Goal: Information Seeking & Learning: Learn about a topic

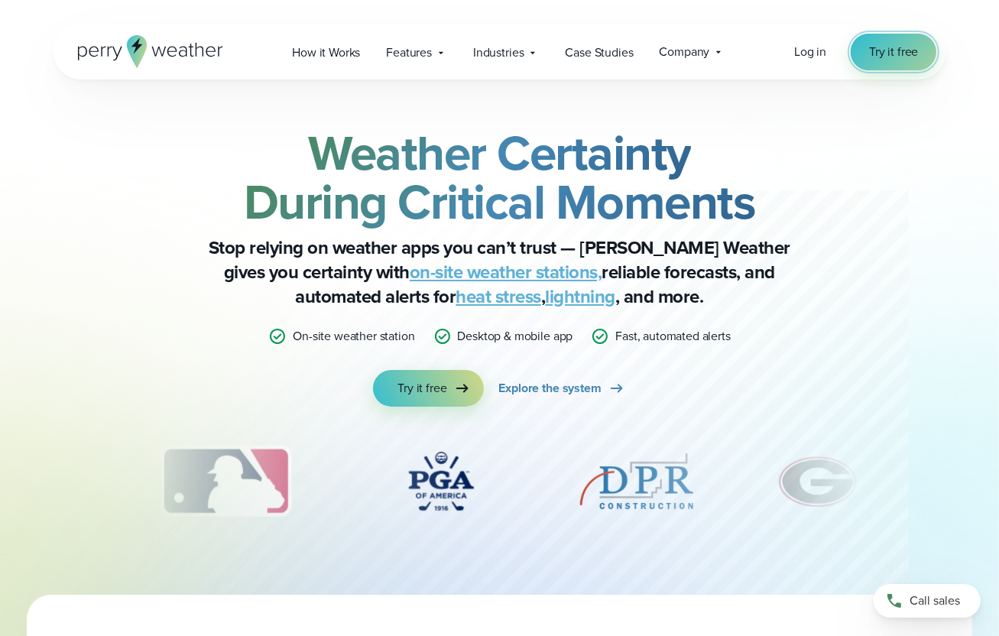
click at [901, 44] on span "Try it free" at bounding box center [893, 52] width 49 height 18
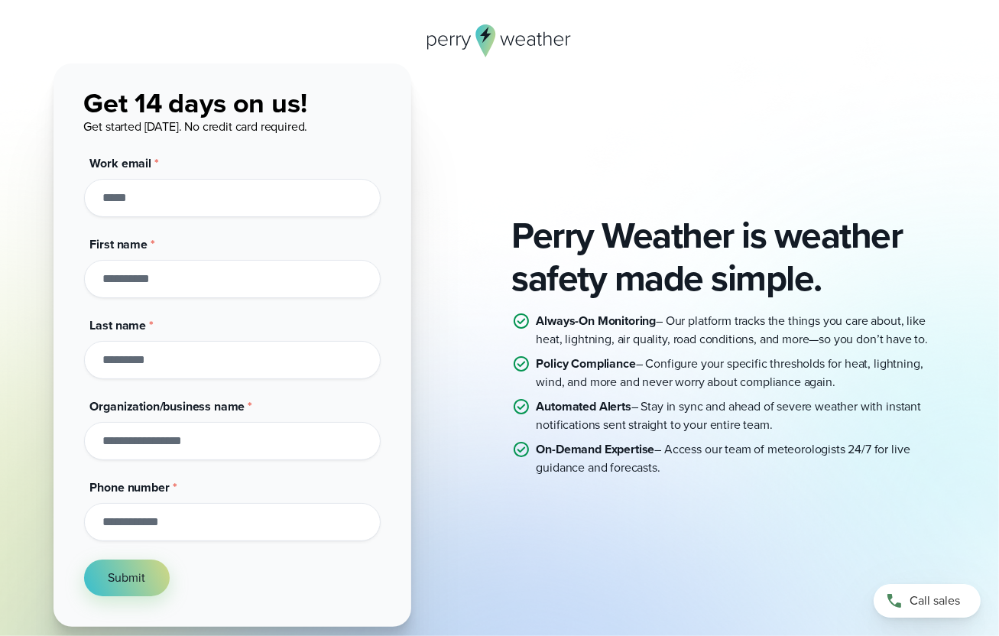
scroll to position [76, 0]
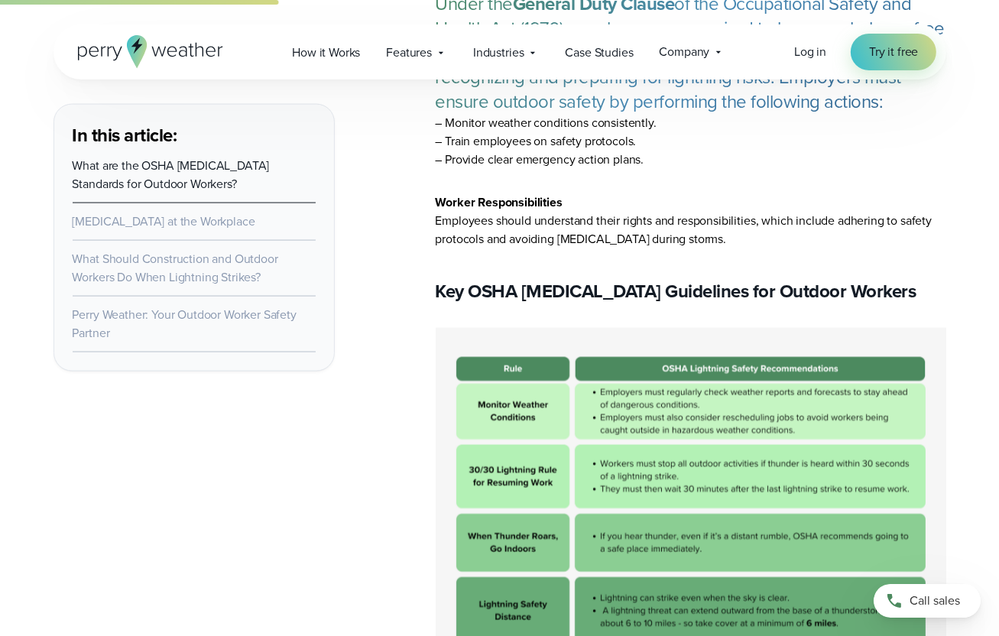
scroll to position [2063, 0]
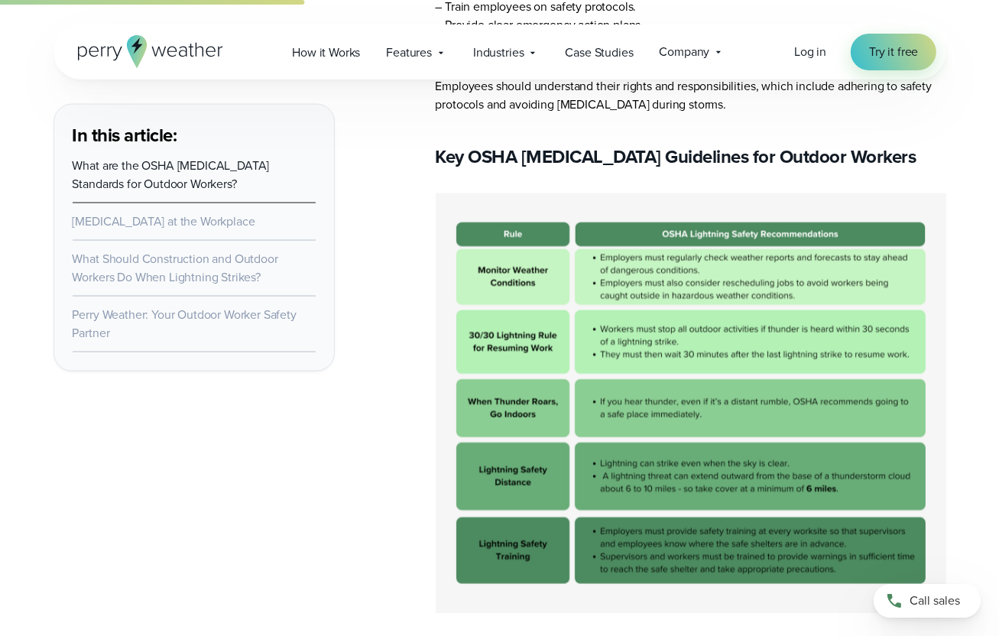
click at [720, 246] on img at bounding box center [691, 403] width 511 height 420
click at [661, 209] on img at bounding box center [691, 403] width 511 height 420
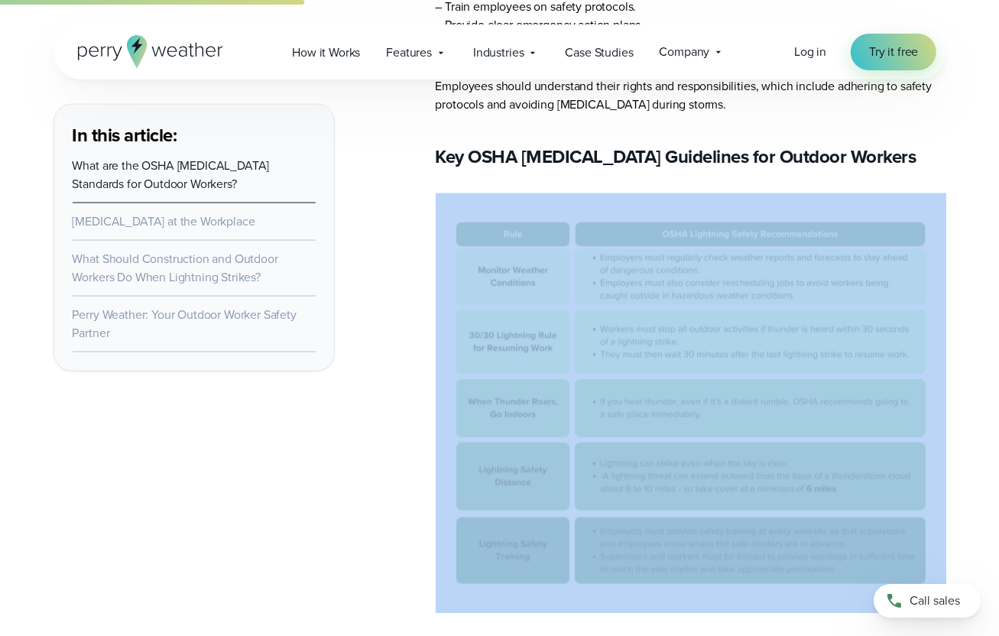
drag, startPoint x: 430, startPoint y: 192, endPoint x: 756, endPoint y: 477, distance: 433.3
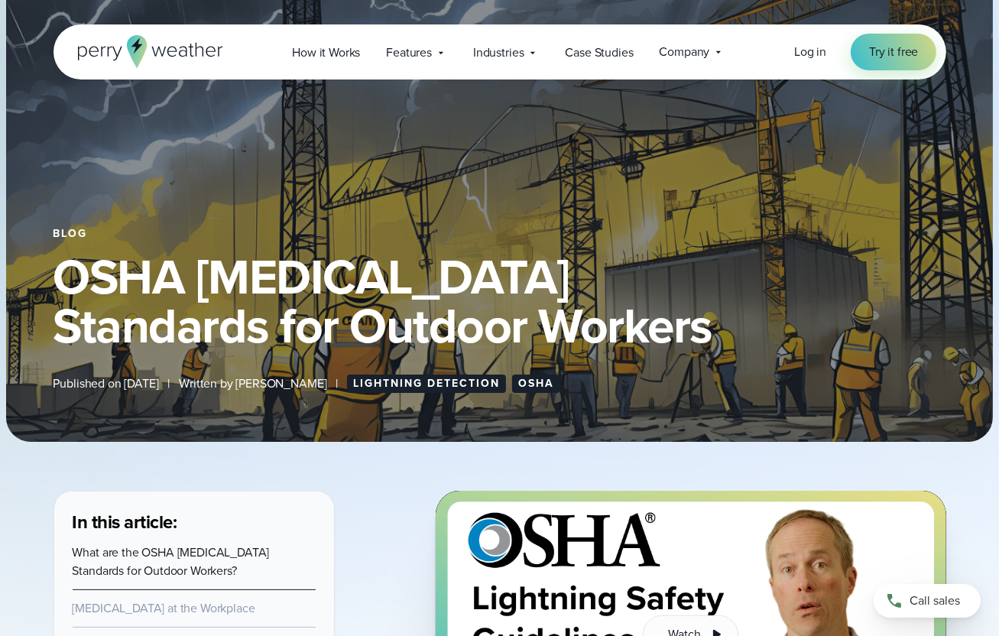
scroll to position [76, 0]
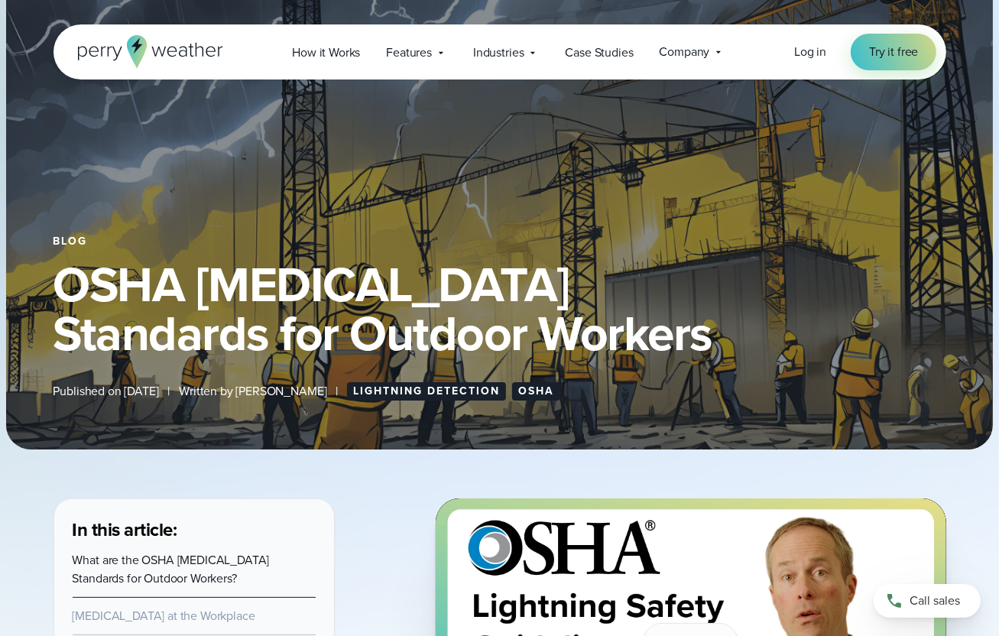
drag, startPoint x: 60, startPoint y: 287, endPoint x: 754, endPoint y: 335, distance: 695.6
click at [754, 335] on h1 "OSHA [MEDICAL_DATA] Standards for Outdoor Workers" at bounding box center [499, 309] width 893 height 98
copy h1 "OSHA [MEDICAL_DATA] Standards for Outdoor Workers"
click at [536, 408] on div "Blog OSHA [MEDICAL_DATA] Standards for Outdoor Workers Published on [DATE] | Wr…" at bounding box center [499, 190] width 987 height 520
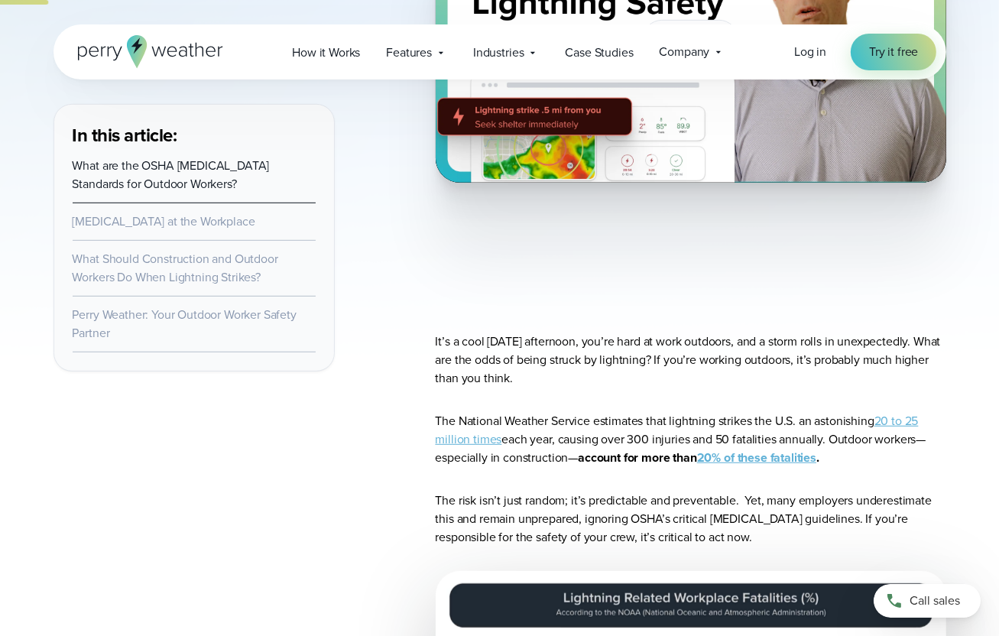
scroll to position [688, 0]
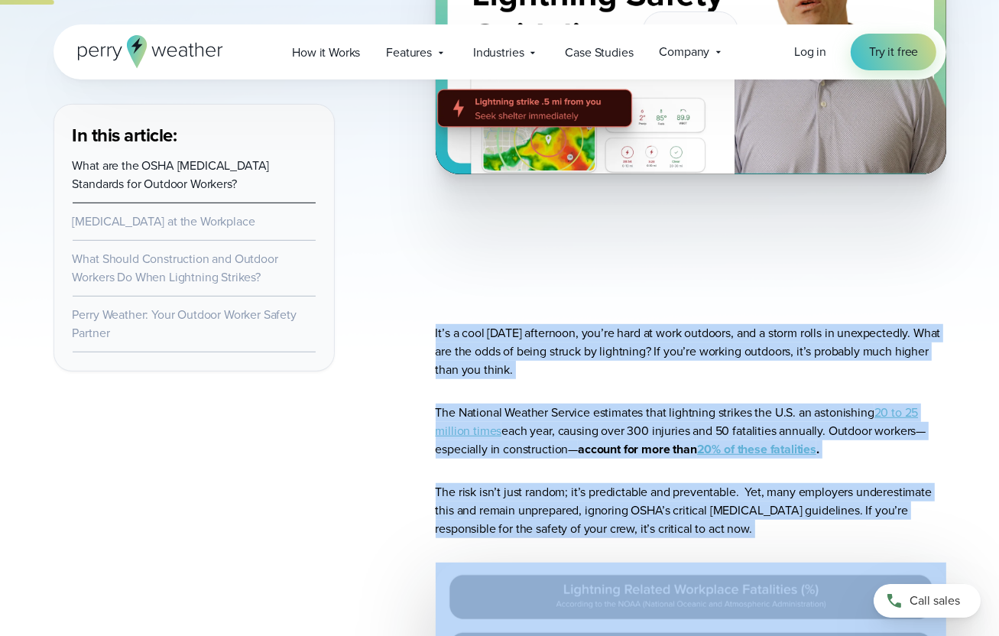
drag, startPoint x: 434, startPoint y: 330, endPoint x: 854, endPoint y: 544, distance: 471.7
drag, startPoint x: 854, startPoint y: 544, endPoint x: 742, endPoint y: 349, distance: 224.9
copy article "It’s a cool [DATE] afternoon, you’re hard at work outdoors, and a storm rolls i…"
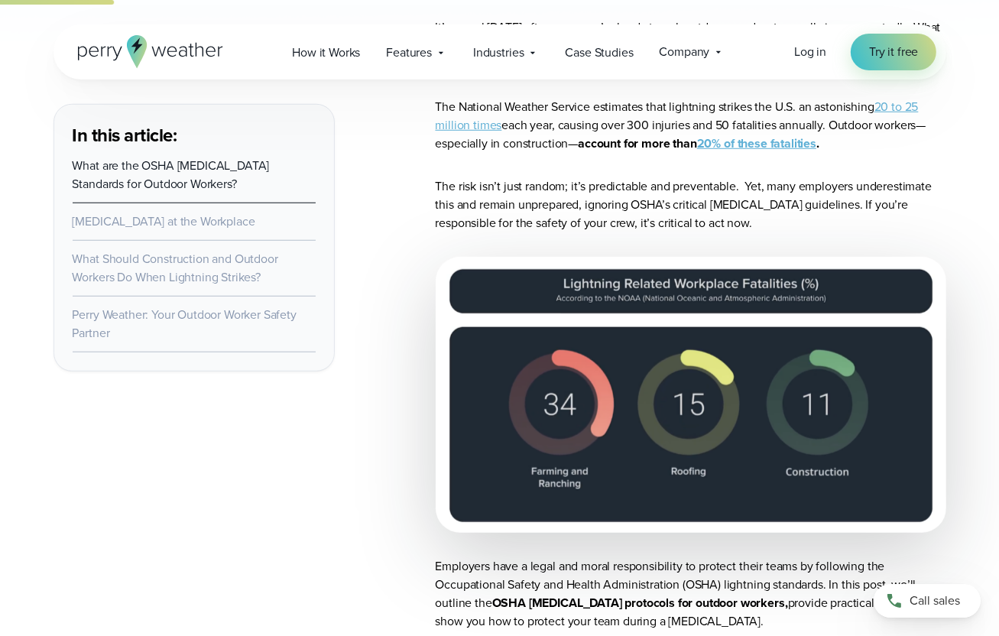
scroll to position [1146, 0]
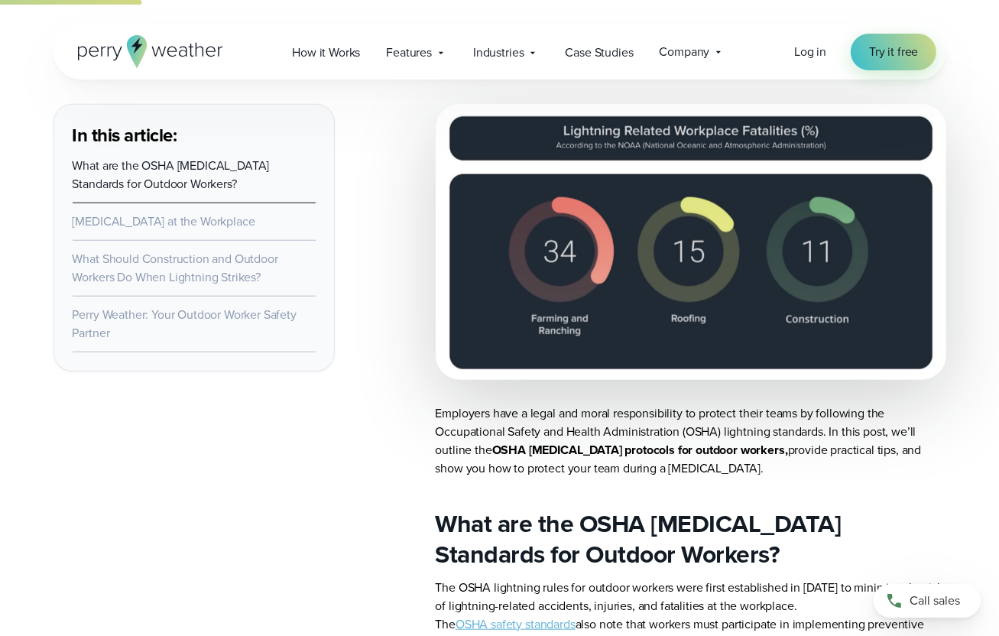
click at [509, 134] on img at bounding box center [691, 242] width 511 height 276
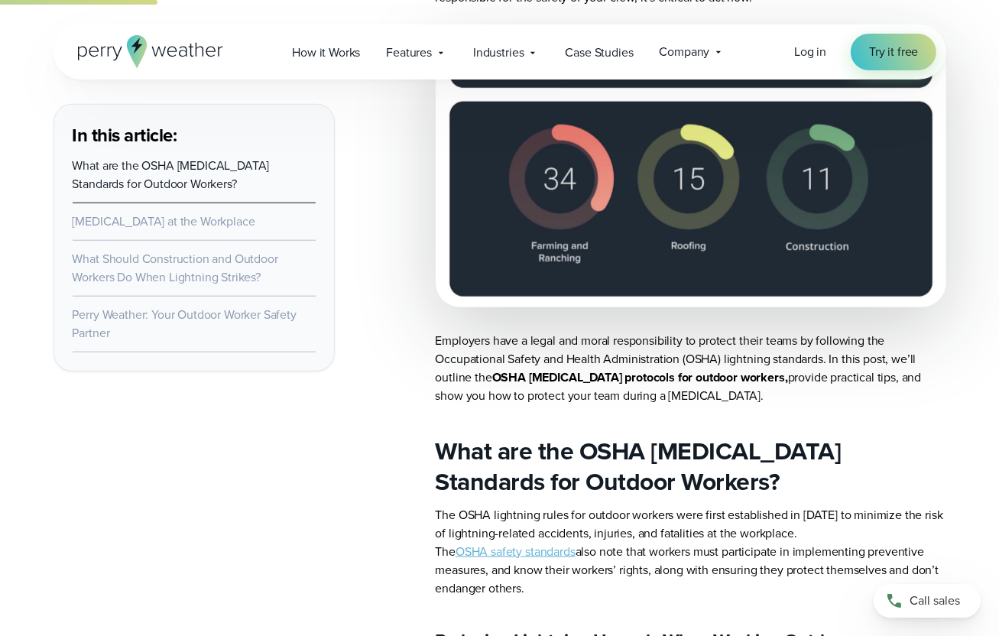
scroll to position [1376, 0]
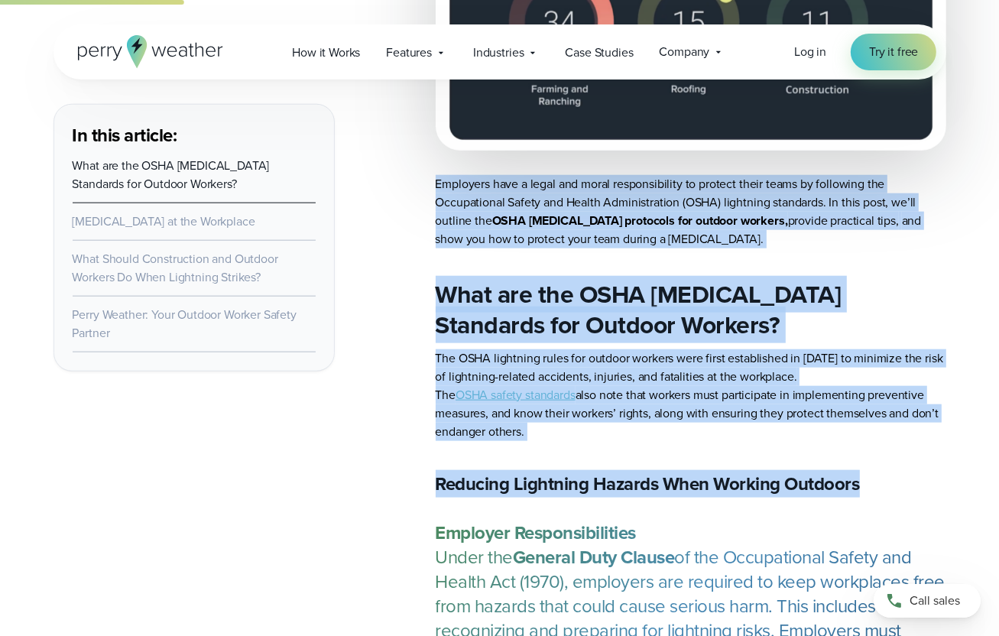
drag, startPoint x: 435, startPoint y: 180, endPoint x: 870, endPoint y: 485, distance: 532.2
copy article "Employers have a legal and moral responsibility to protect their teams by follo…"
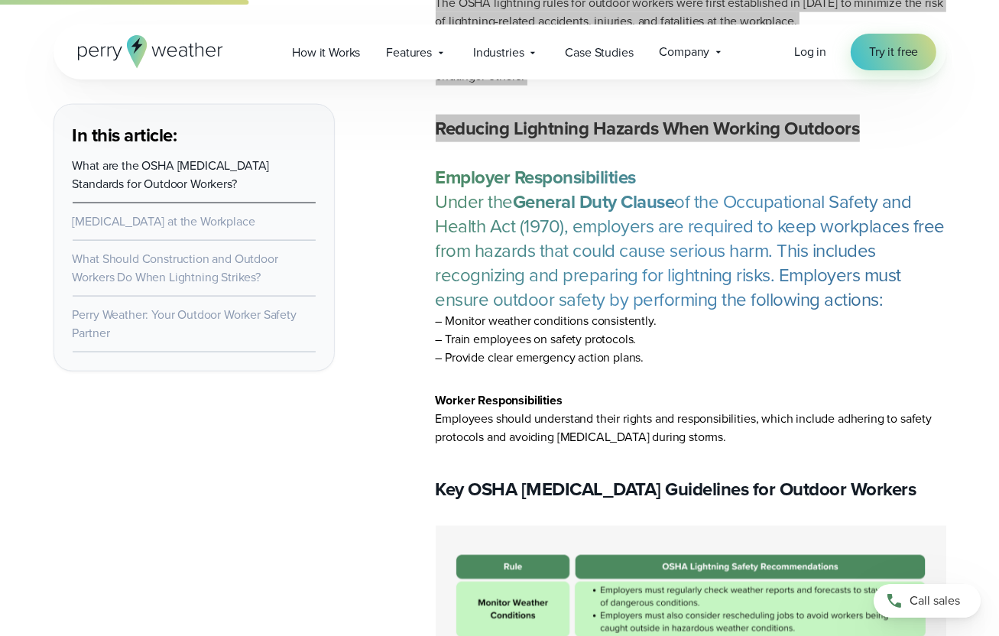
scroll to position [1758, 0]
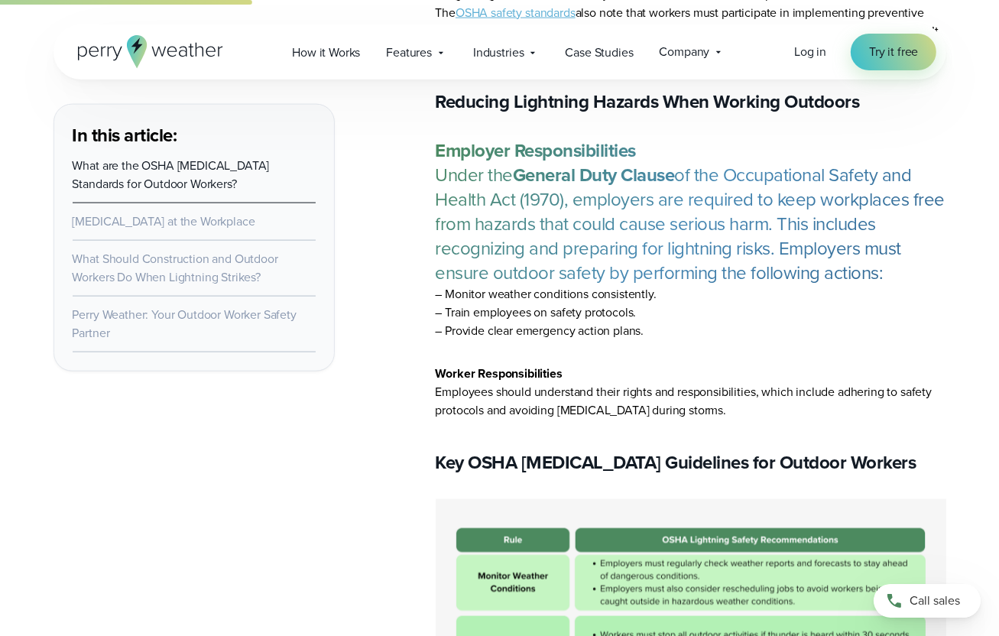
drag, startPoint x: 439, startPoint y: 148, endPoint x: 912, endPoint y: 432, distance: 551.3
copy article "Employer Responsibilities Under the General Duty Clause of the Occupational Saf…"
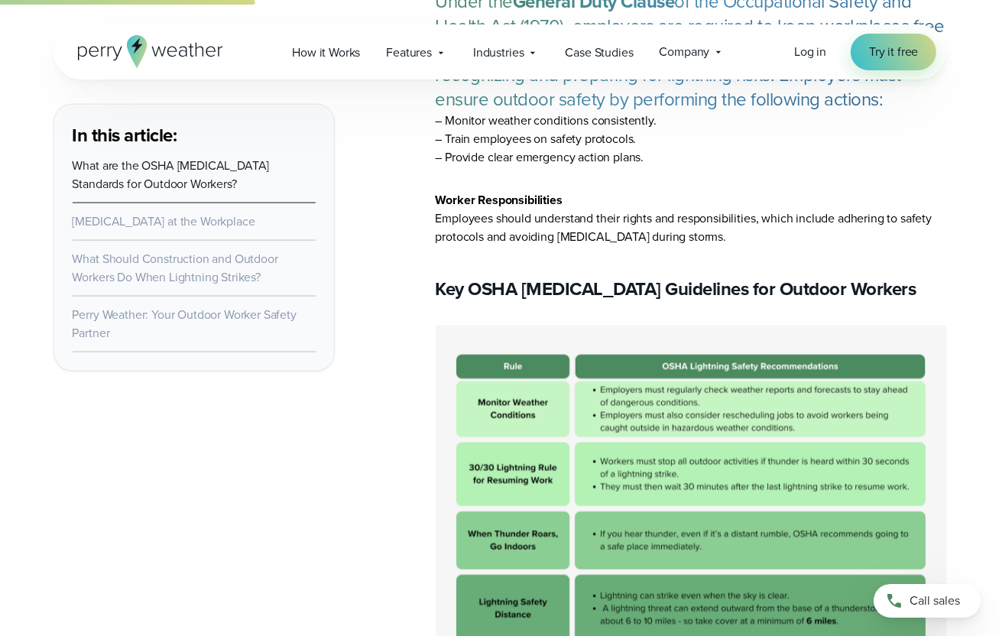
scroll to position [2140, 0]
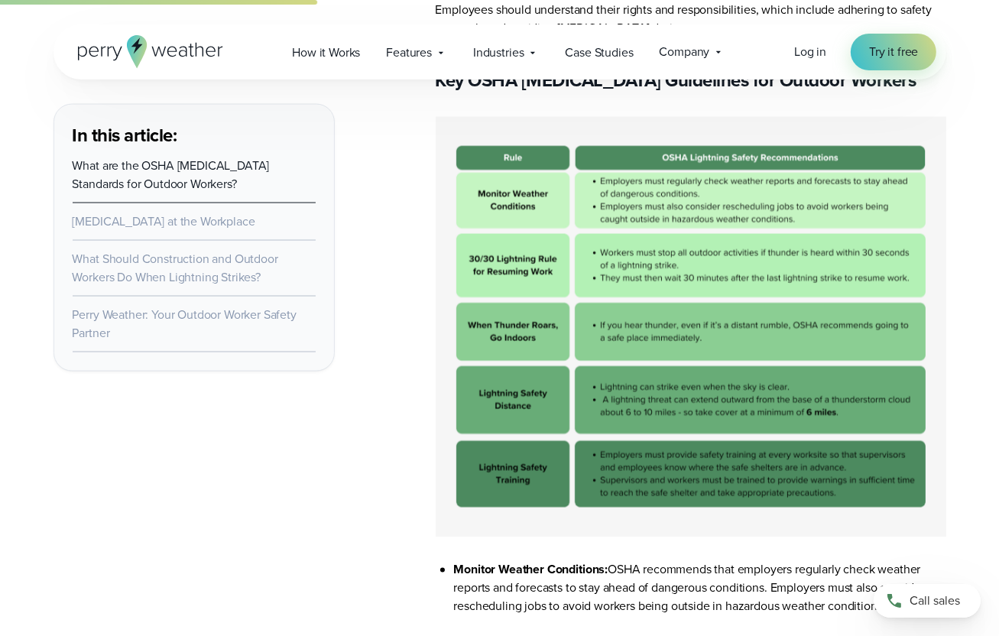
click at [614, 367] on img at bounding box center [691, 327] width 511 height 420
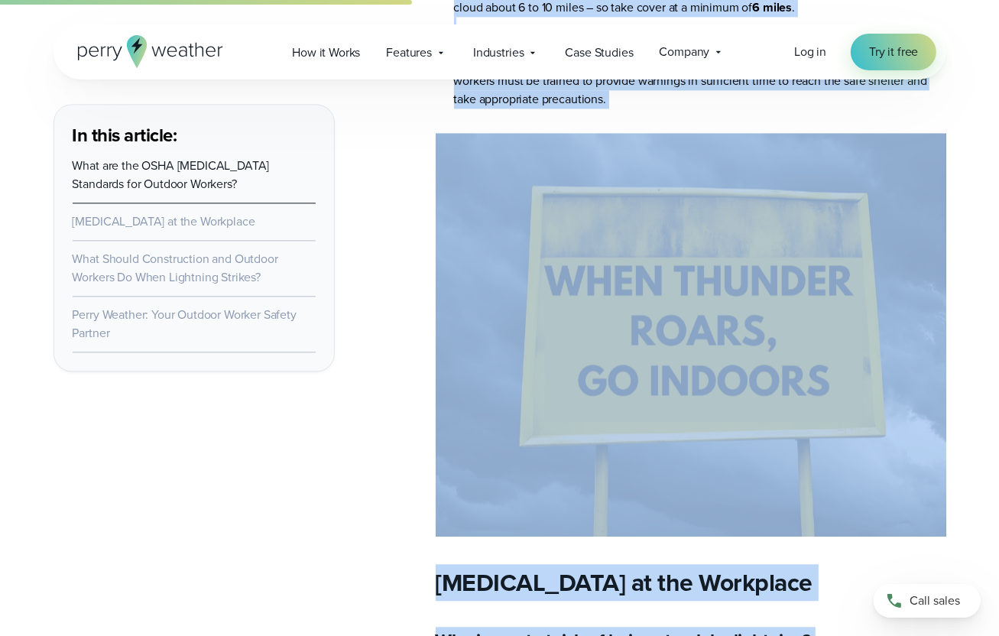
scroll to position [3090, 0]
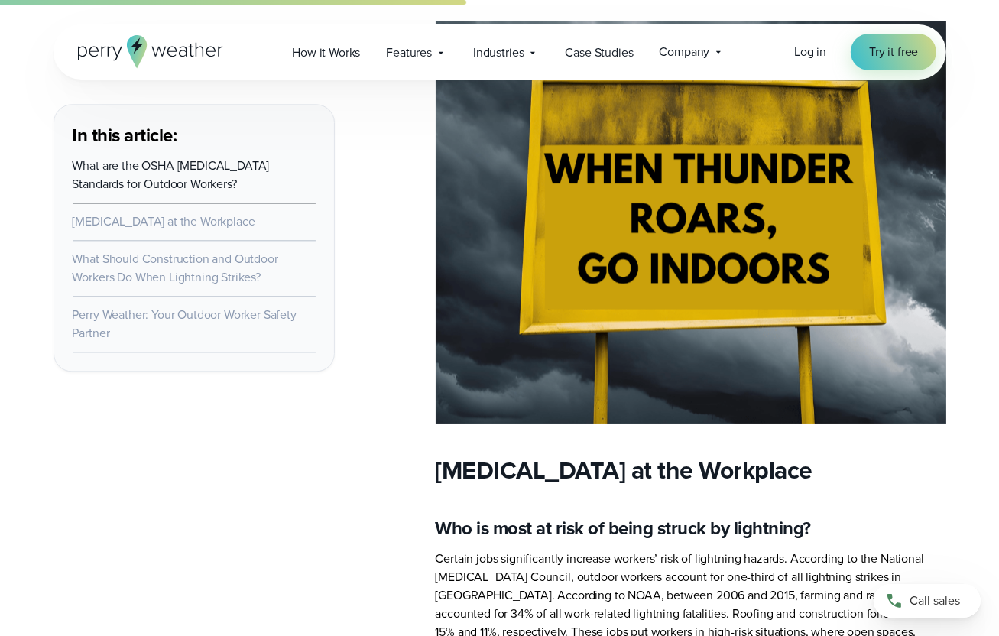
drag, startPoint x: 453, startPoint y: 256, endPoint x: 397, endPoint y: 222, distance: 66.2
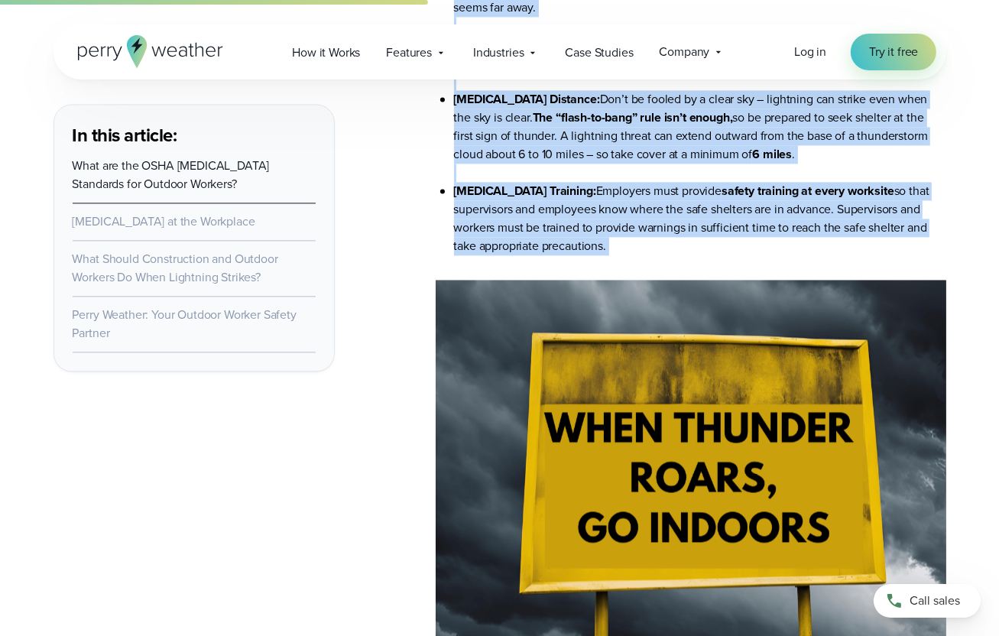
scroll to position [2784, 0]
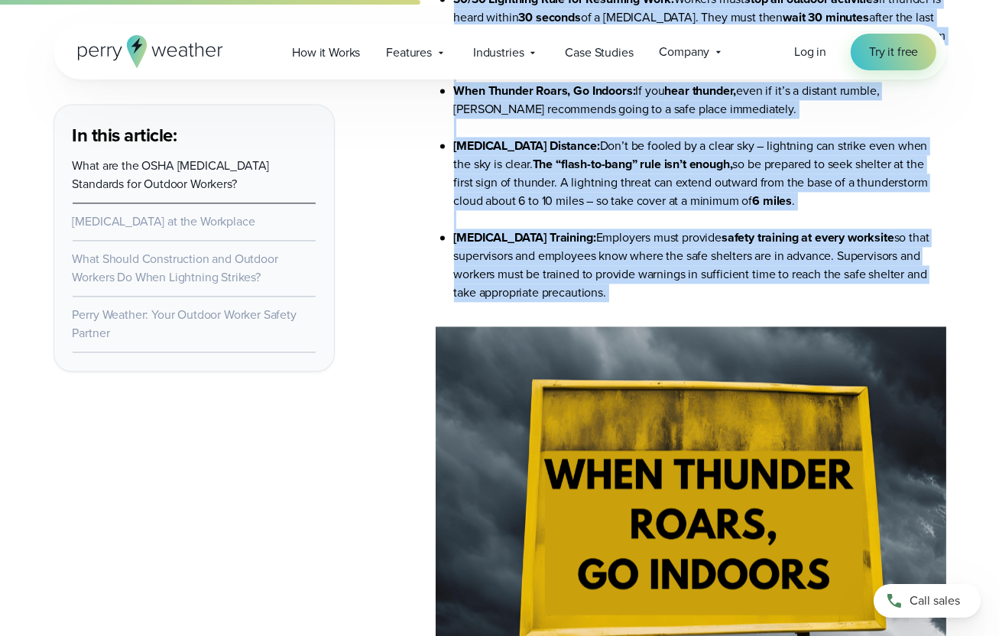
copy article "Loremip Dolorsi Ametconsec: ADIP elitseddoe temp incididun utlaboree dolor magn…"
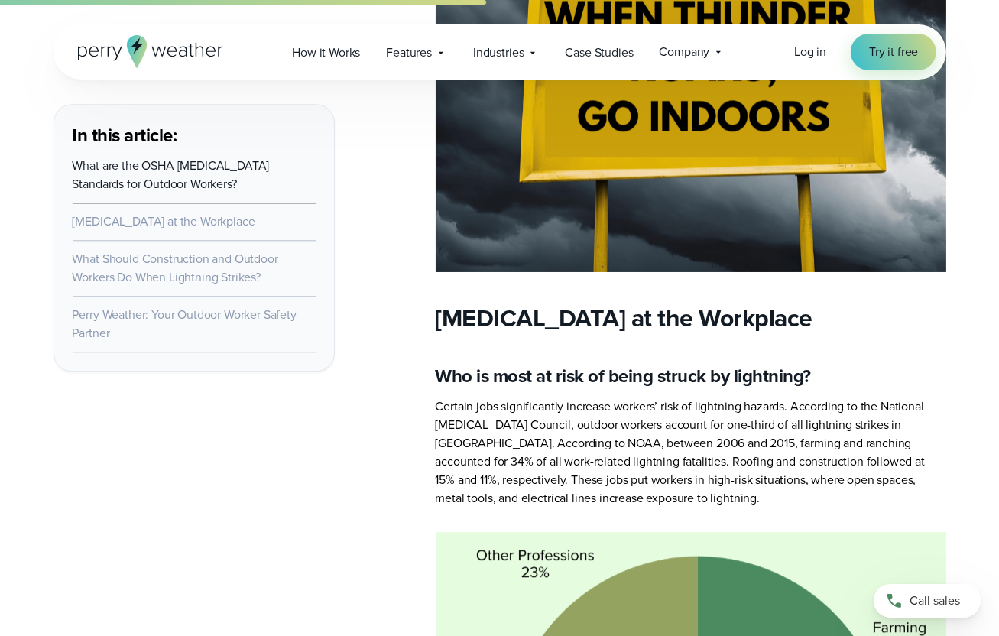
scroll to position [3243, 0]
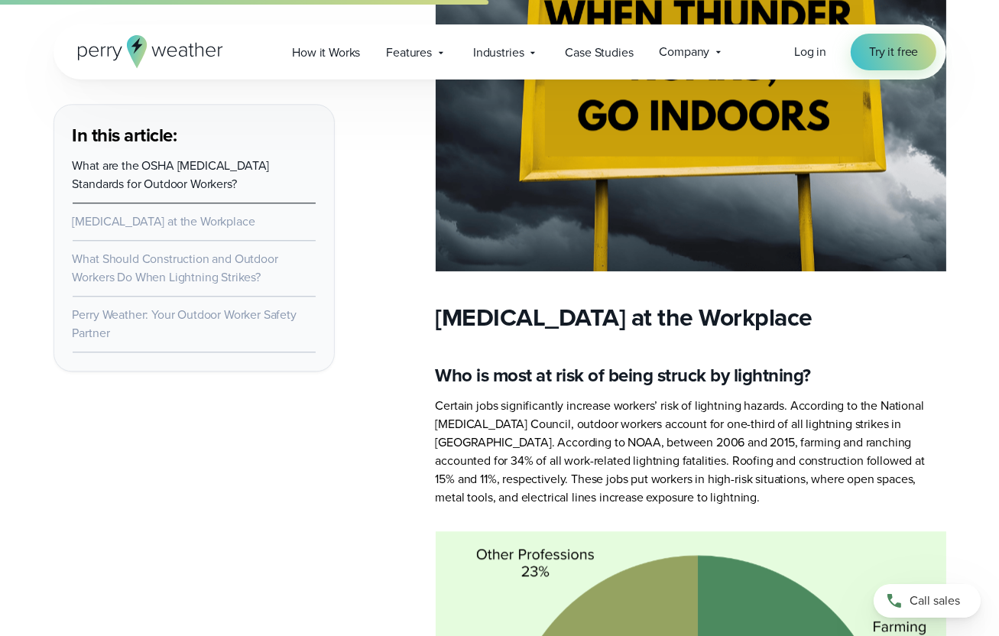
drag, startPoint x: 435, startPoint y: 314, endPoint x: 760, endPoint y: 504, distance: 377.1
drag, startPoint x: 760, startPoint y: 504, endPoint x: 740, endPoint y: 441, distance: 66.7
copy article "[MEDICAL_DATA] at the Workplace Who is most at risk of being struck by lightnin…"
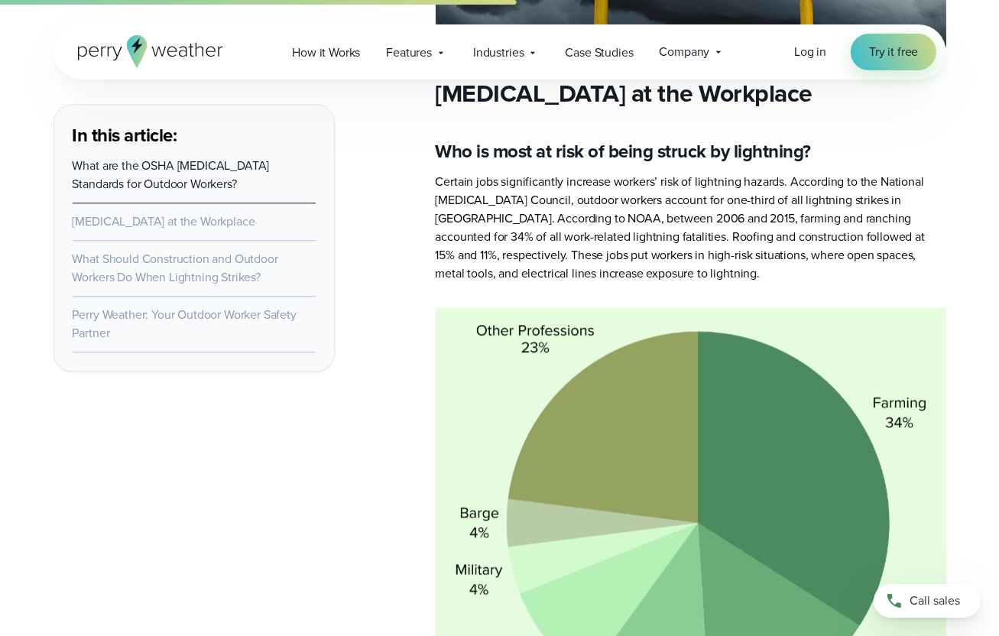
scroll to position [3548, 0]
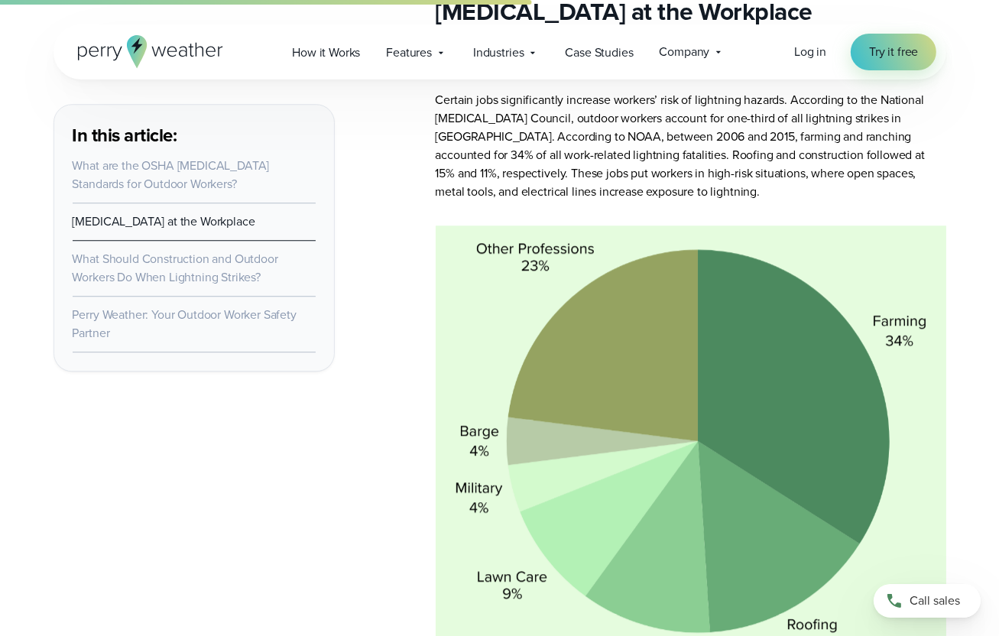
drag, startPoint x: 601, startPoint y: 282, endPoint x: 563, endPoint y: 274, distance: 39.0
click at [563, 274] on img at bounding box center [691, 480] width 511 height 511
click at [564, 293] on img at bounding box center [691, 480] width 511 height 511
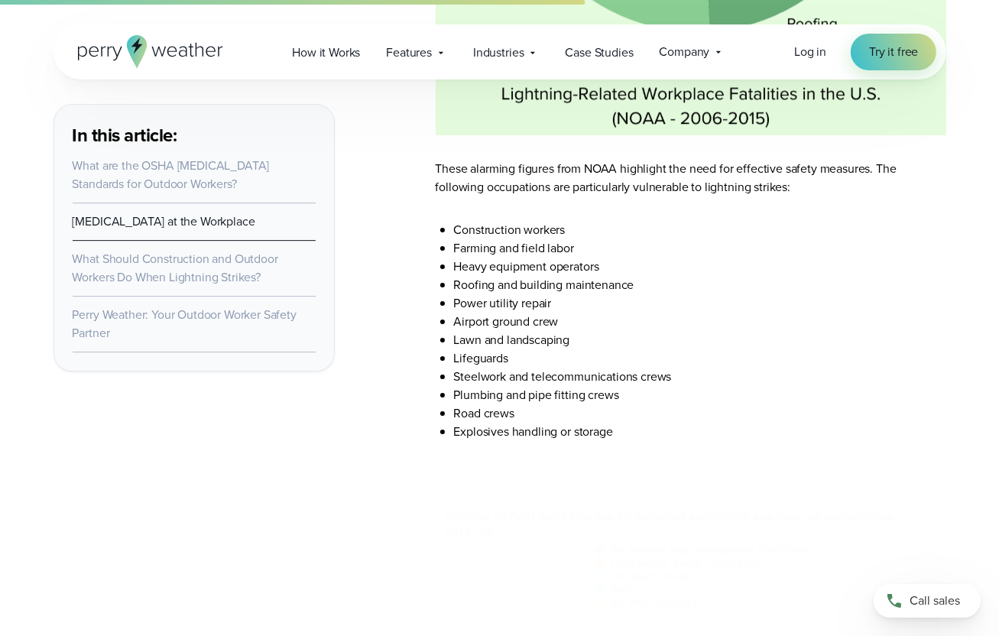
scroll to position [4160, 0]
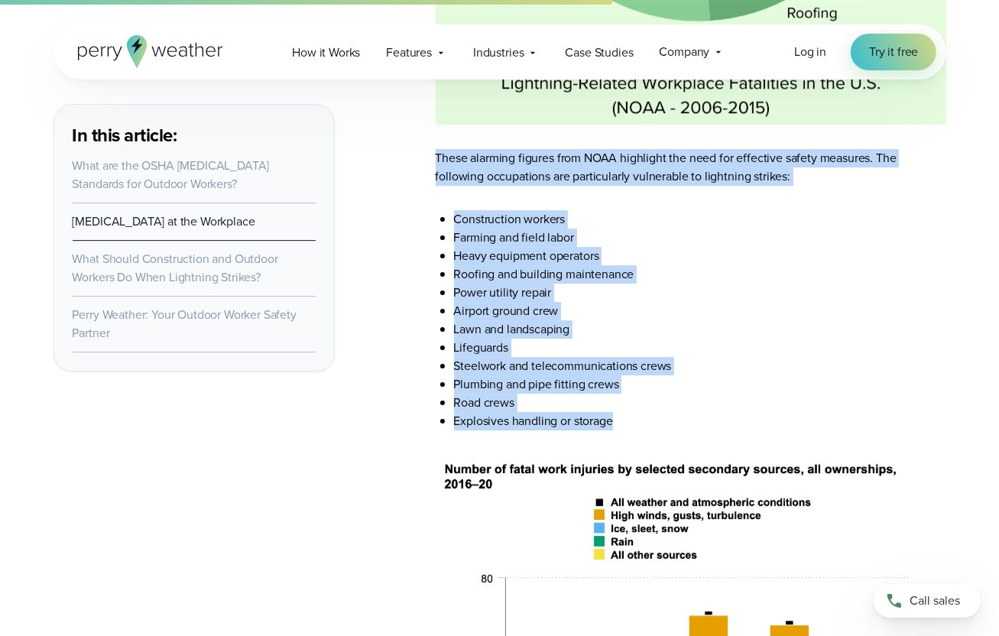
drag, startPoint x: 436, startPoint y: 154, endPoint x: 652, endPoint y: 427, distance: 348.8
copy article "These alarming figures from NOAA highlight the need for effective safety measur…"
click at [802, 400] on li "Road crews" at bounding box center [700, 403] width 492 height 18
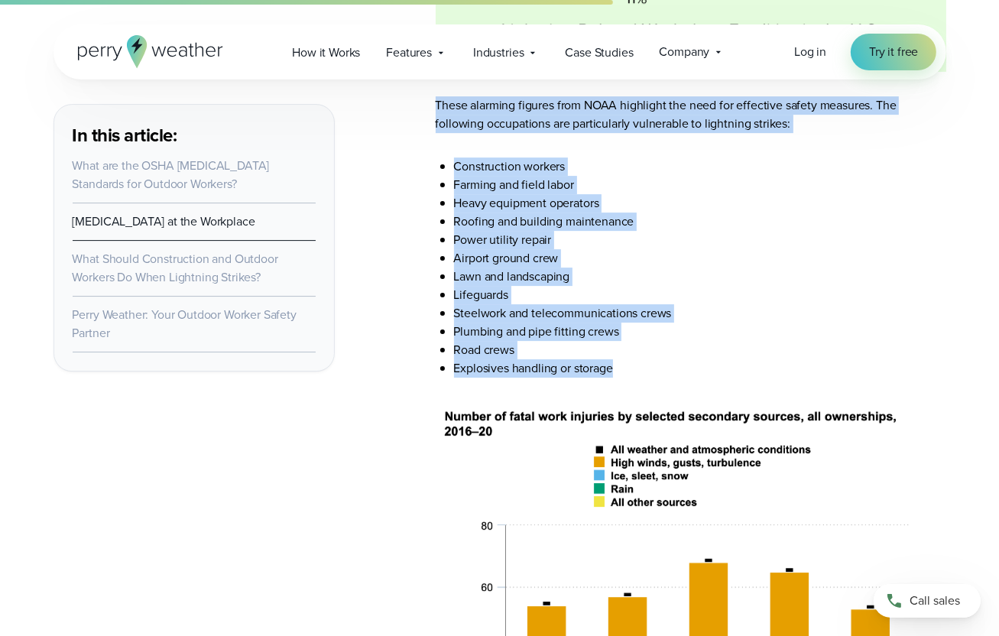
scroll to position [4236, 0]
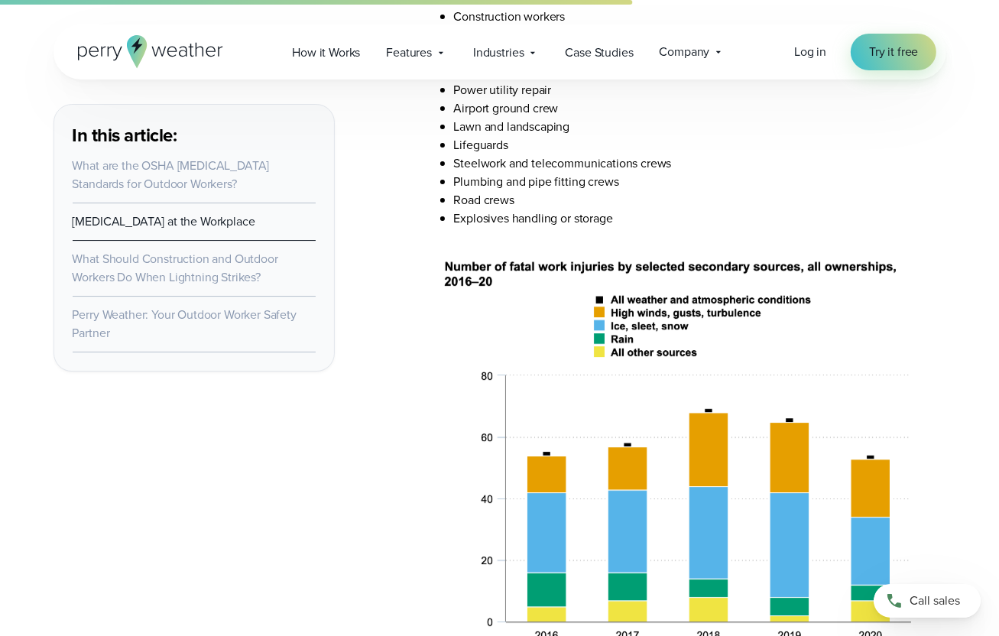
scroll to position [4389, 0]
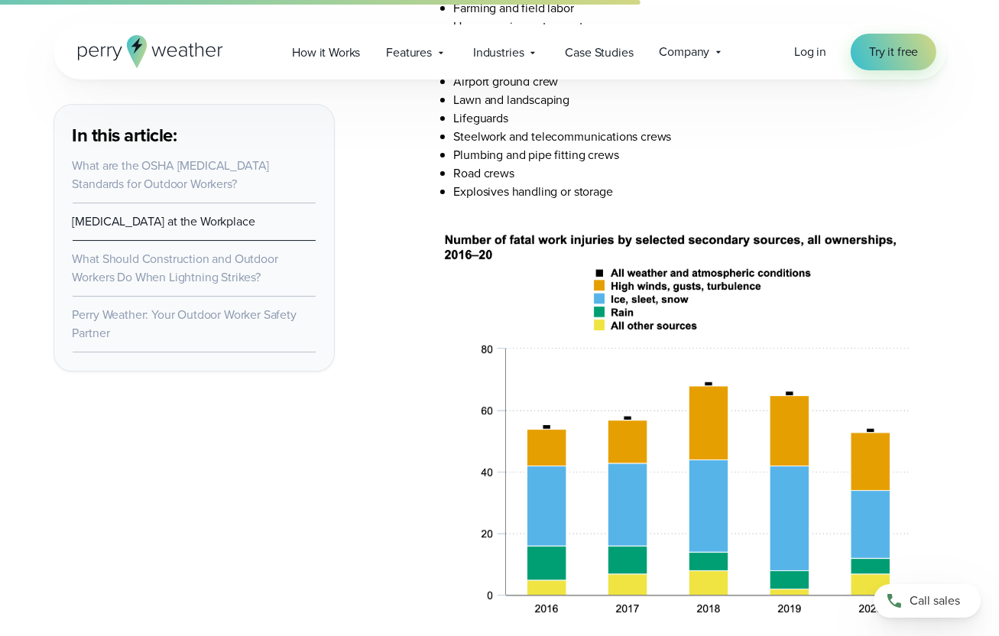
click at [437, 236] on img at bounding box center [691, 445] width 511 height 440
click at [443, 241] on img at bounding box center [691, 445] width 511 height 440
click at [452, 238] on img at bounding box center [691, 445] width 511 height 440
click at [462, 239] on img at bounding box center [691, 445] width 511 height 440
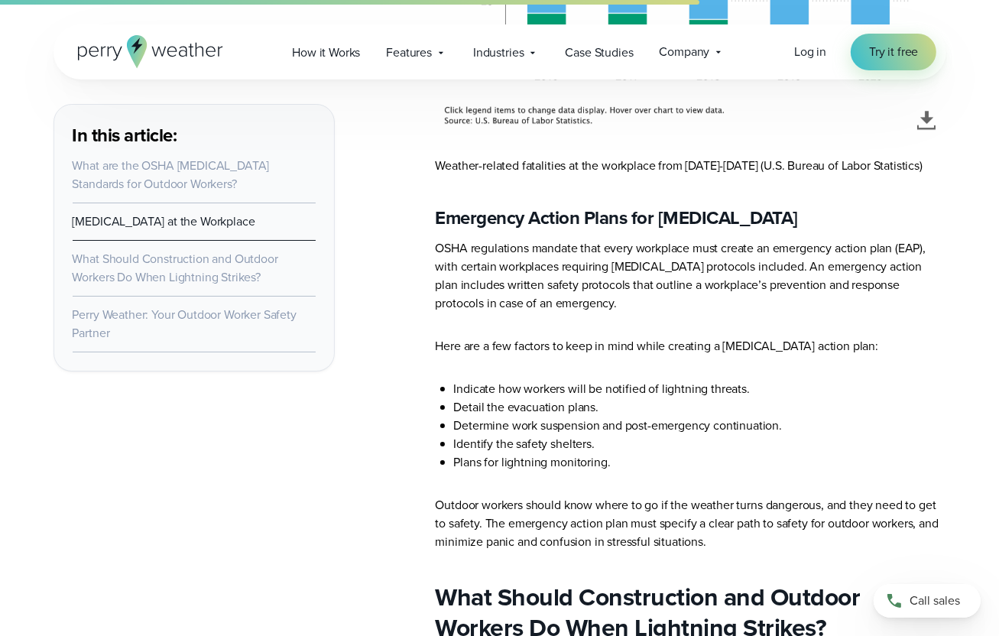
scroll to position [4924, 0]
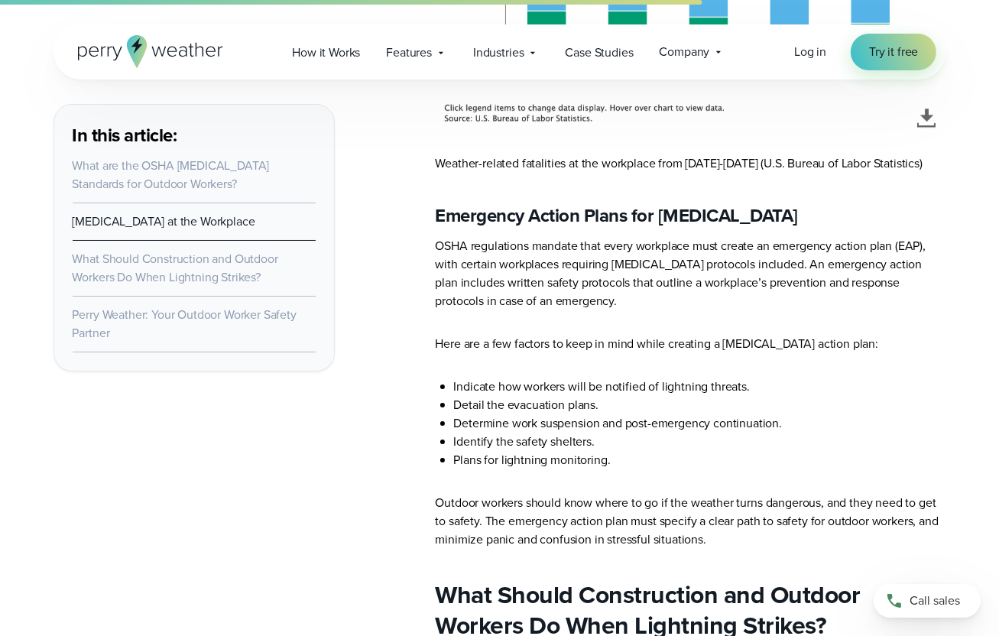
click at [436, 162] on p "Weather-related fatalities at the workplace from [DATE]-[DATE] (U.S. Bureau of …" at bounding box center [691, 163] width 511 height 18
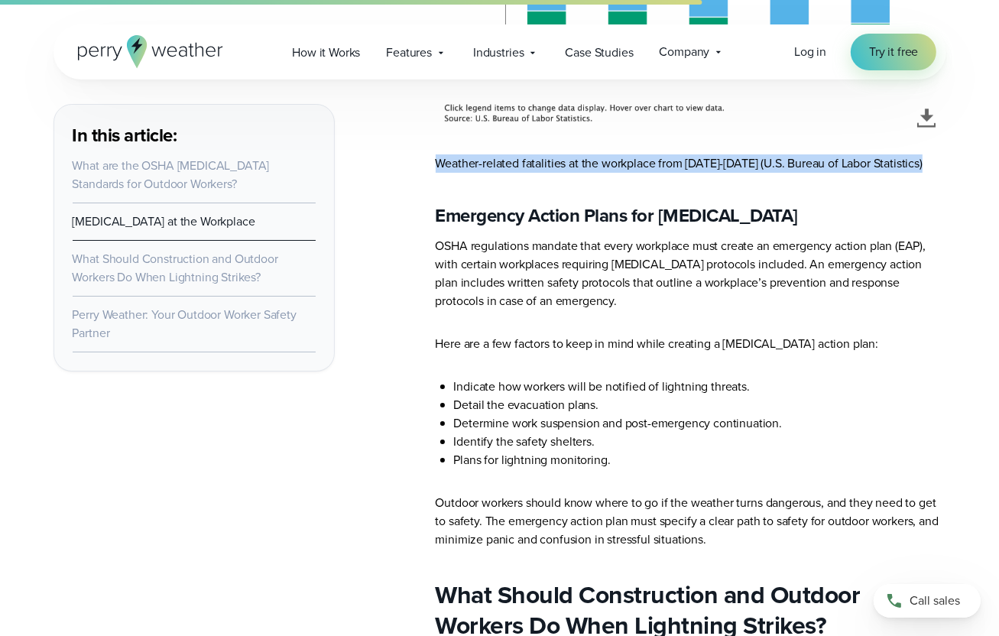
drag, startPoint x: 436, startPoint y: 162, endPoint x: 922, endPoint y: 165, distance: 485.3
click at [922, 165] on p "Weather-related fatalities at the workplace from [DATE]-[DATE] (U.S. Bureau of …" at bounding box center [691, 163] width 511 height 18
drag, startPoint x: 922, startPoint y: 165, endPoint x: 871, endPoint y: 163, distance: 50.5
copy article "Weather-related fatalities at the workplace from [DATE]-[DATE] (U.S. Bureau of …"
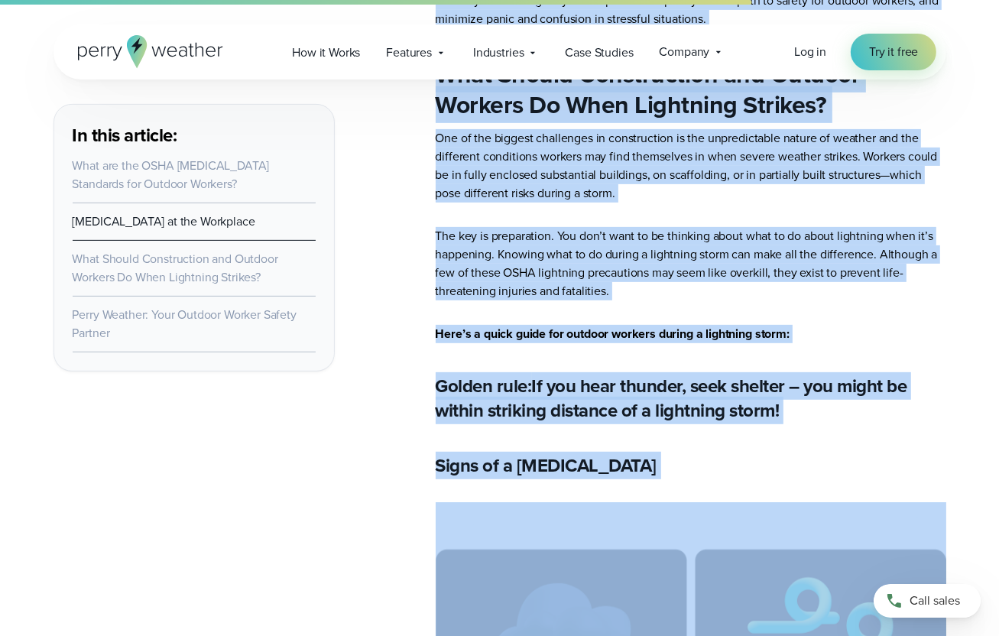
scroll to position [5527, 0]
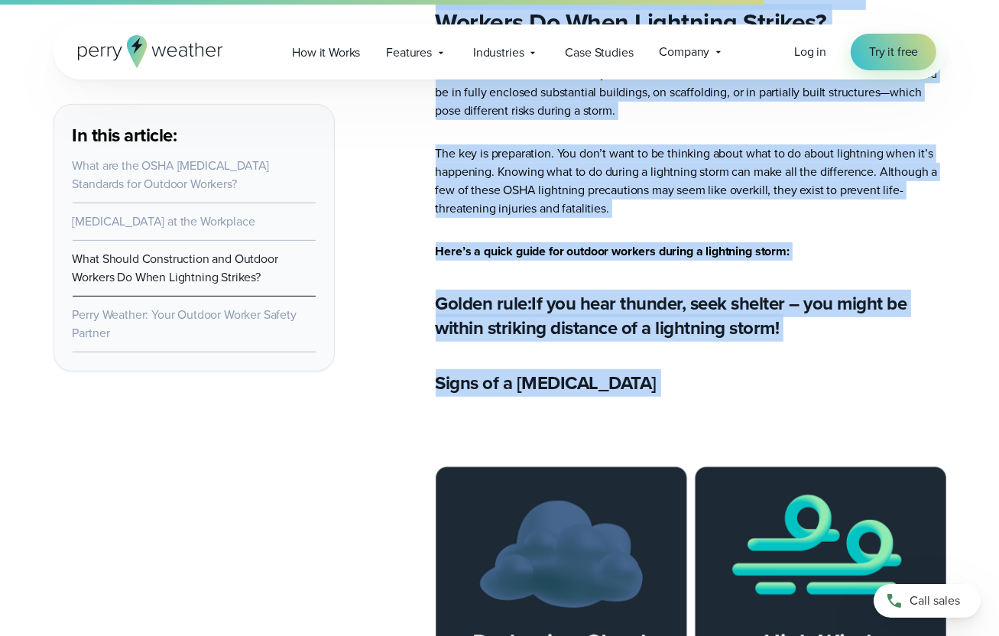
drag, startPoint x: 433, startPoint y: 215, endPoint x: 783, endPoint y: 399, distance: 395.5
click at [783, 399] on main "In this article: What are the OSHA [MEDICAL_DATA] Standards for Outdoor Workers…" at bounding box center [499, 252] width 893 height 10408
copy article "Loremipsu Dolors Ametc adi Elitseddo Eiusmo TEMP incididuntu laboree dolo magna…"
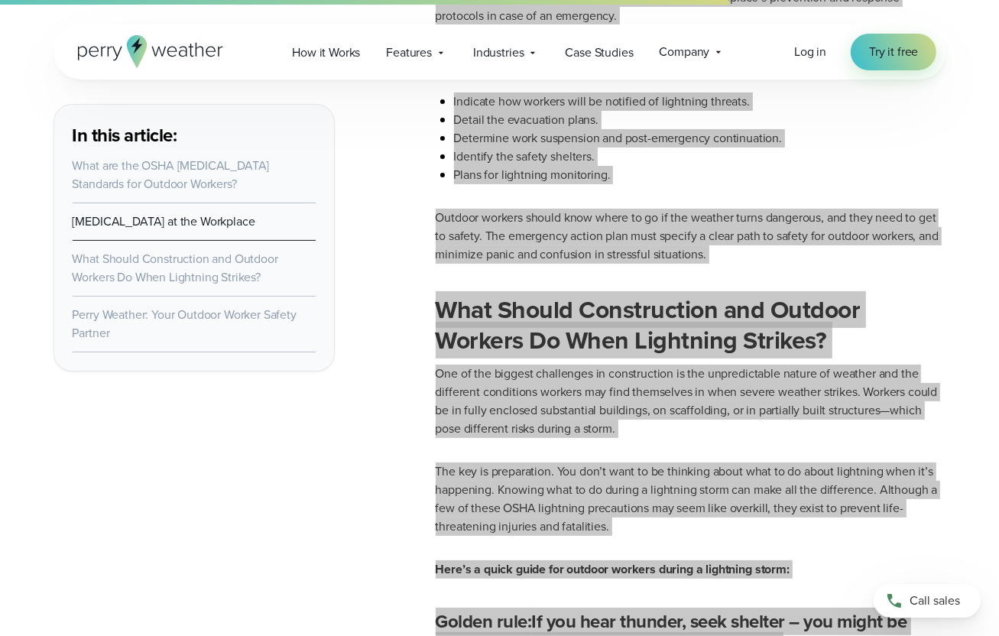
scroll to position [5298, 0]
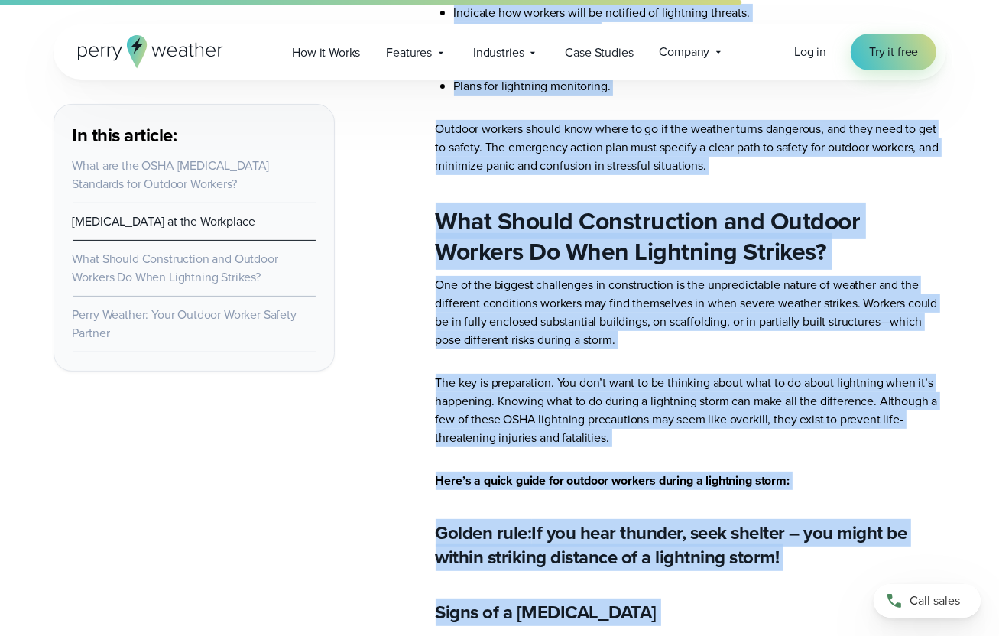
click at [419, 381] on main "In this article: What are the OSHA [MEDICAL_DATA] Standards for Outdoor Workers…" at bounding box center [499, 481] width 893 height 10408
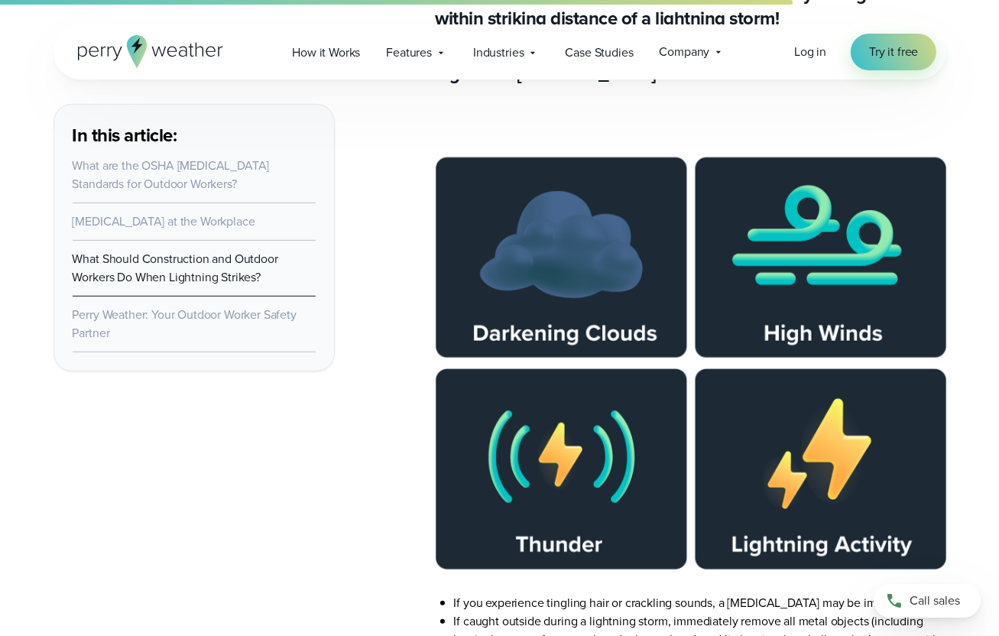
scroll to position [5909, 0]
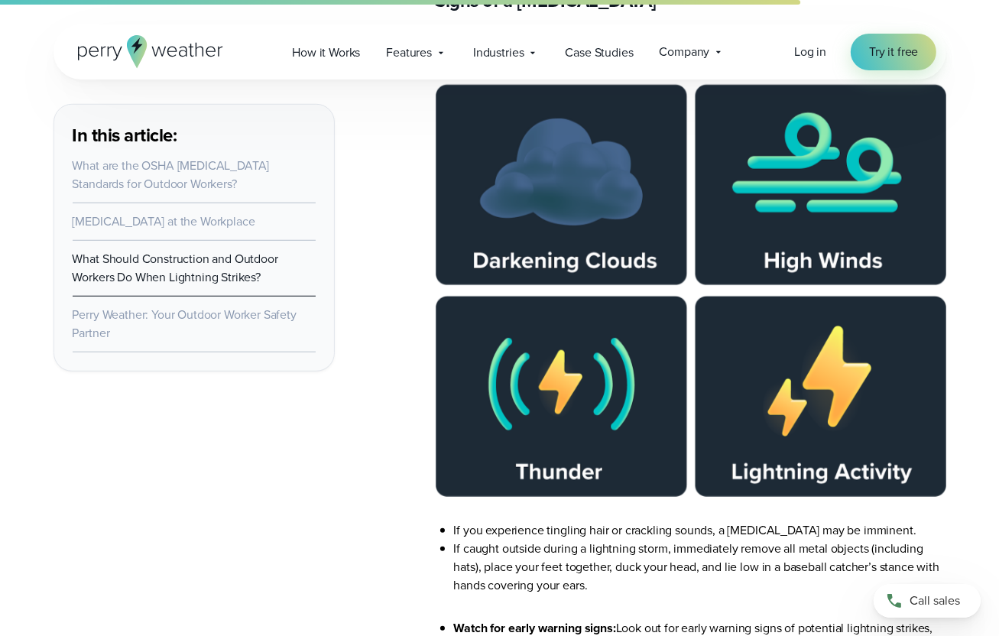
click at [627, 222] on img at bounding box center [691, 266] width 511 height 459
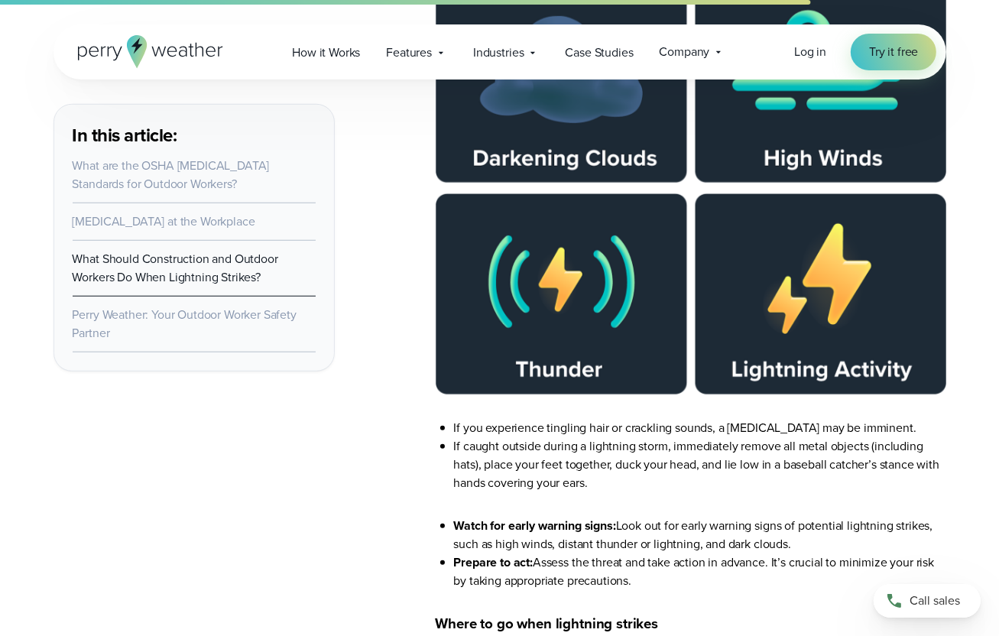
scroll to position [6062, 0]
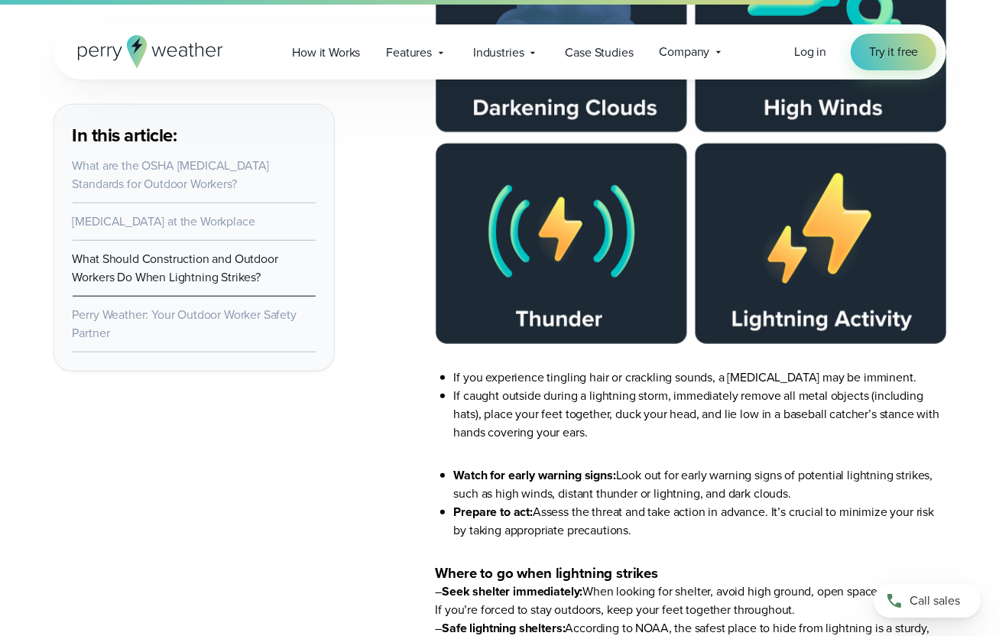
click at [455, 371] on ul "If you experience tingling hair or crackling sounds, a [MEDICAL_DATA] may be im…" at bounding box center [691, 404] width 511 height 73
click at [455, 372] on li "If you experience tingling hair or crackling sounds, a [MEDICAL_DATA] may be im…" at bounding box center [700, 377] width 492 height 18
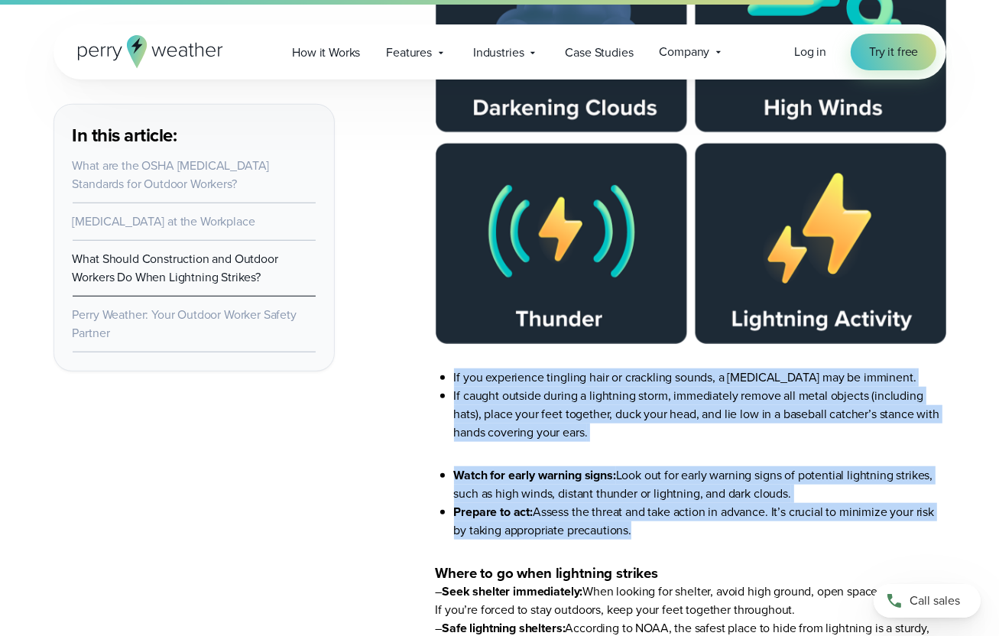
drag, startPoint x: 454, startPoint y: 373, endPoint x: 751, endPoint y: 535, distance: 338.6
copy article "If you experience tingling hair or crackling sounds, a [MEDICAL_DATA] may be im…"
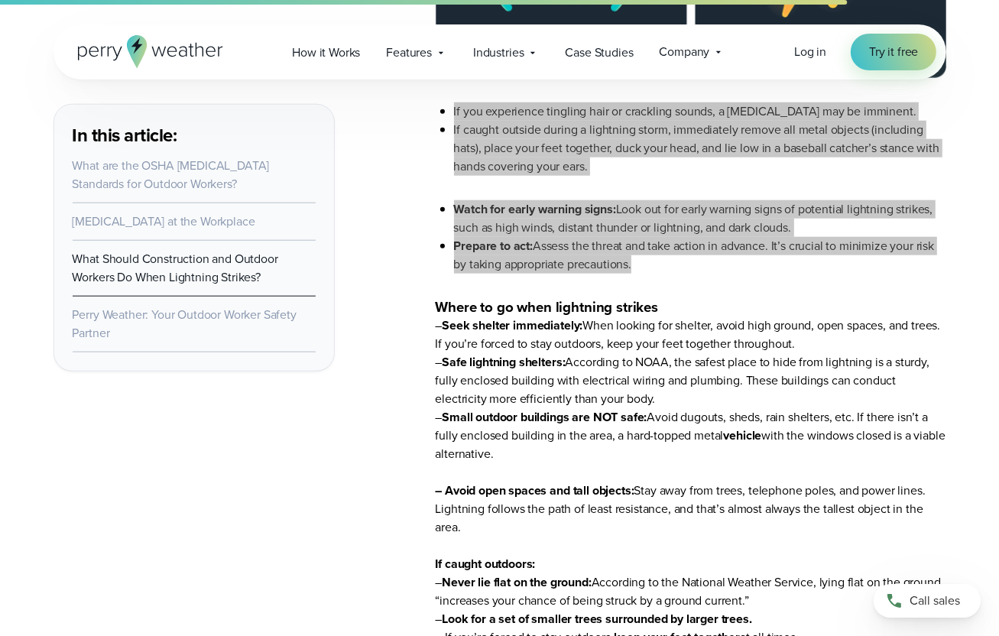
scroll to position [6291, 0]
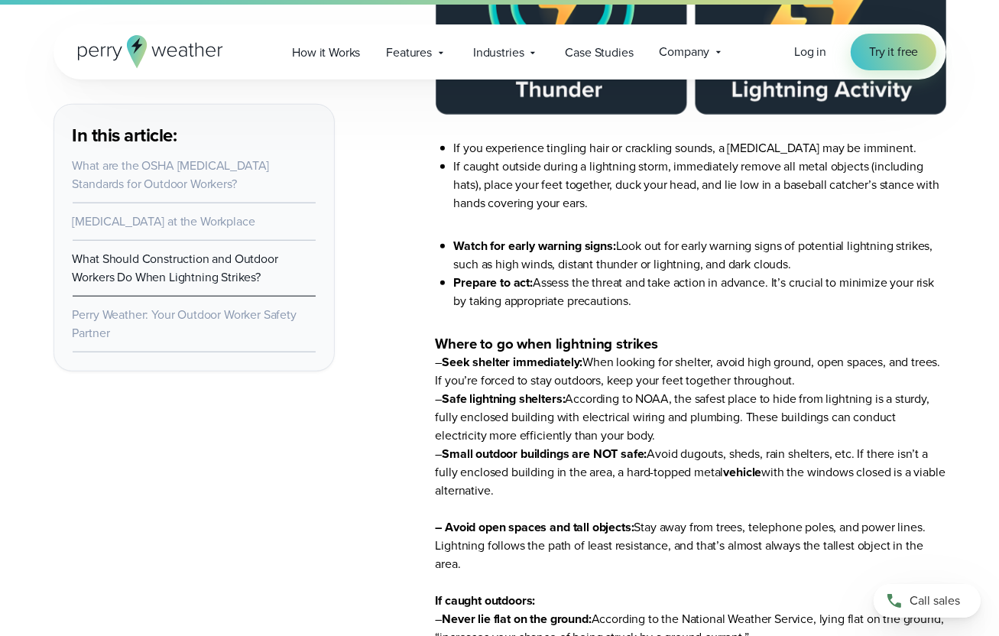
click at [438, 342] on strong "Where to go when lightning strikes" at bounding box center [547, 343] width 223 height 21
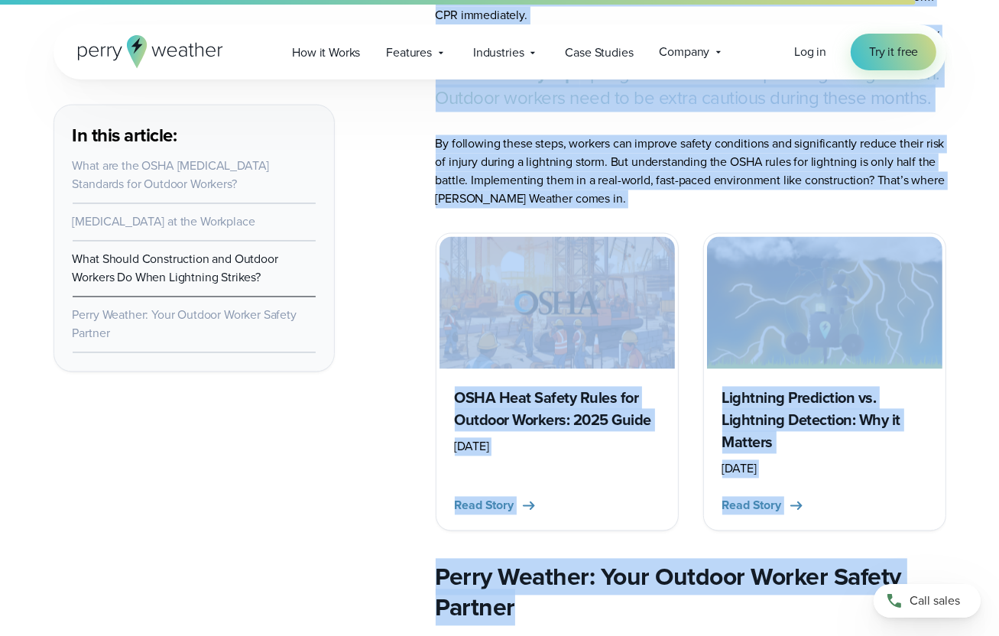
scroll to position [7566, 0]
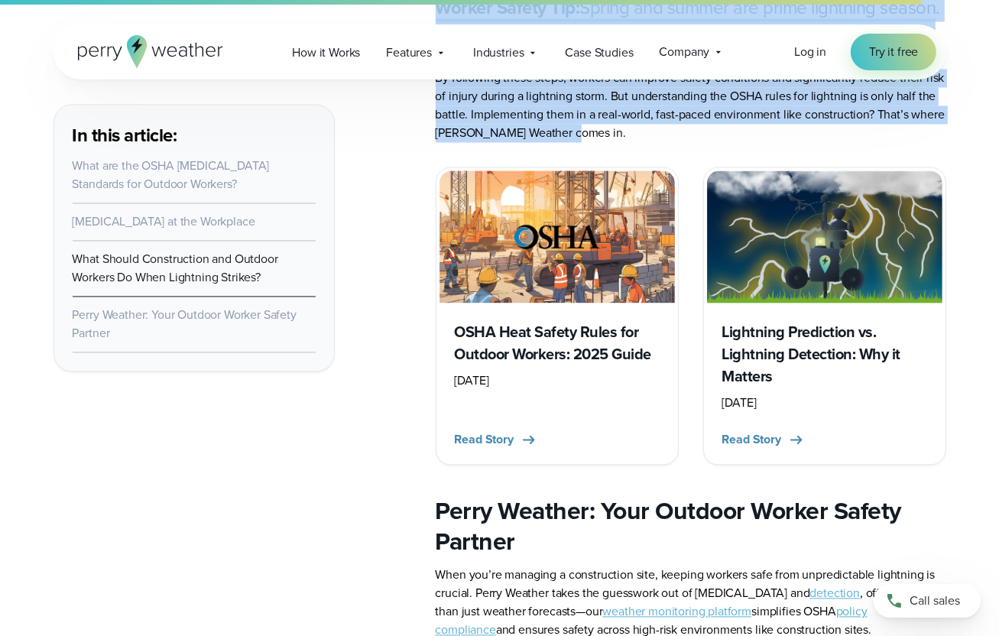
drag, startPoint x: 437, startPoint y: 342, endPoint x: 685, endPoint y: 151, distance: 313.2
drag, startPoint x: 685, startPoint y: 151, endPoint x: 603, endPoint y: 106, distance: 93.0
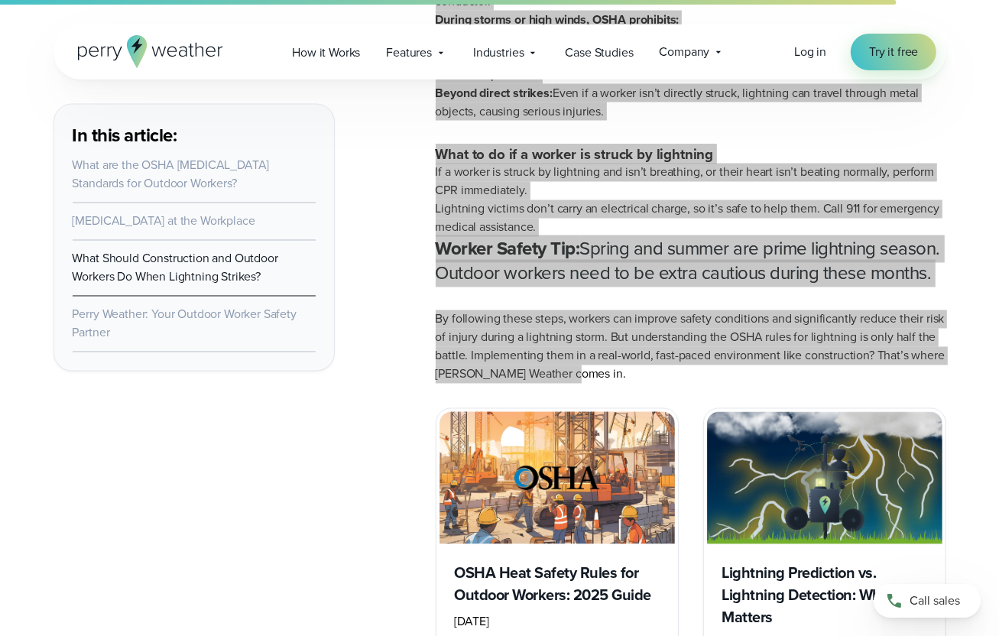
scroll to position [7337, 0]
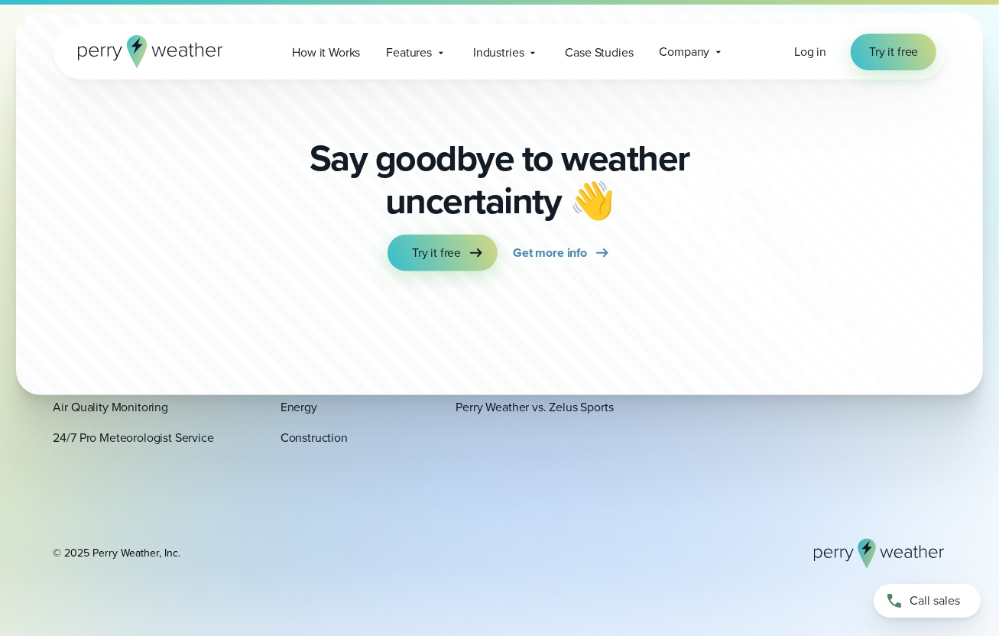
scroll to position [11693, 0]
